Goal: Information Seeking & Learning: Learn about a topic

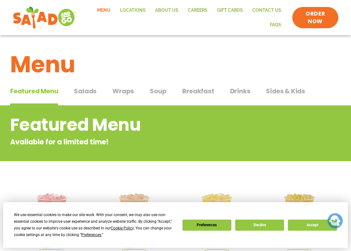
click at [125, 91] on span "Wraps" at bounding box center [123, 91] width 22 height 10
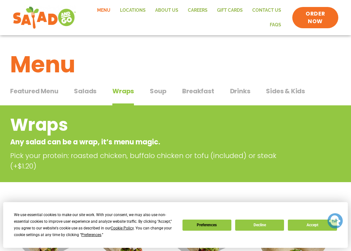
click at [87, 91] on span "Salads" at bounding box center [85, 91] width 23 height 10
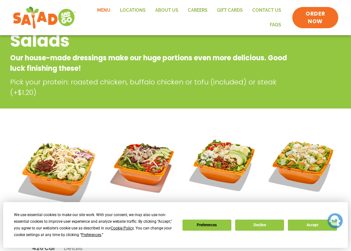
scroll to position [83, 0]
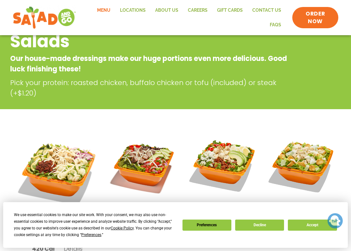
click at [109, 10] on link "Menu" at bounding box center [103, 10] width 23 height 15
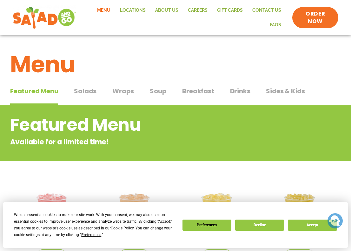
click at [119, 87] on span "Wraps" at bounding box center [123, 91] width 22 height 10
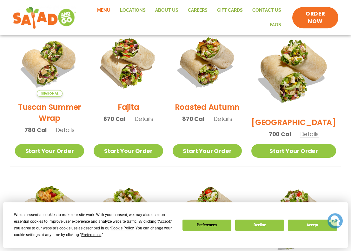
scroll to position [177, 0]
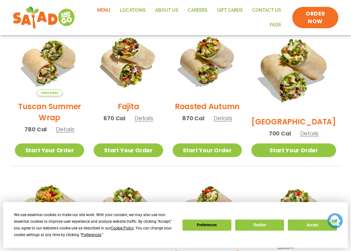
click at [65, 133] on span "Details" at bounding box center [65, 129] width 19 height 8
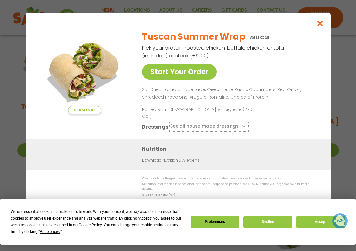
click at [242, 125] on icon at bounding box center [243, 126] width 3 height 3
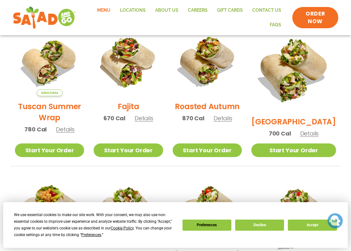
click at [69, 133] on span "Details" at bounding box center [65, 129] width 19 height 8
